Goal: Check status: Check status

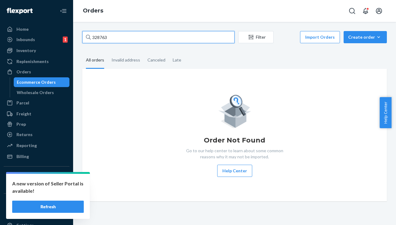
click at [130, 38] on input "328763" at bounding box center [158, 37] width 152 height 12
paste input "088"
type input "328088"
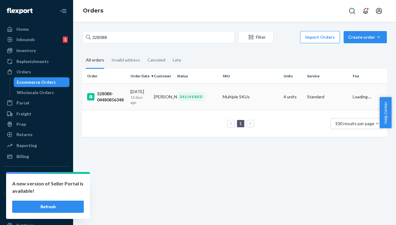
click at [113, 97] on div "328088-04480856348" at bounding box center [106, 97] width 38 height 12
